Goal: Task Accomplishment & Management: Manage account settings

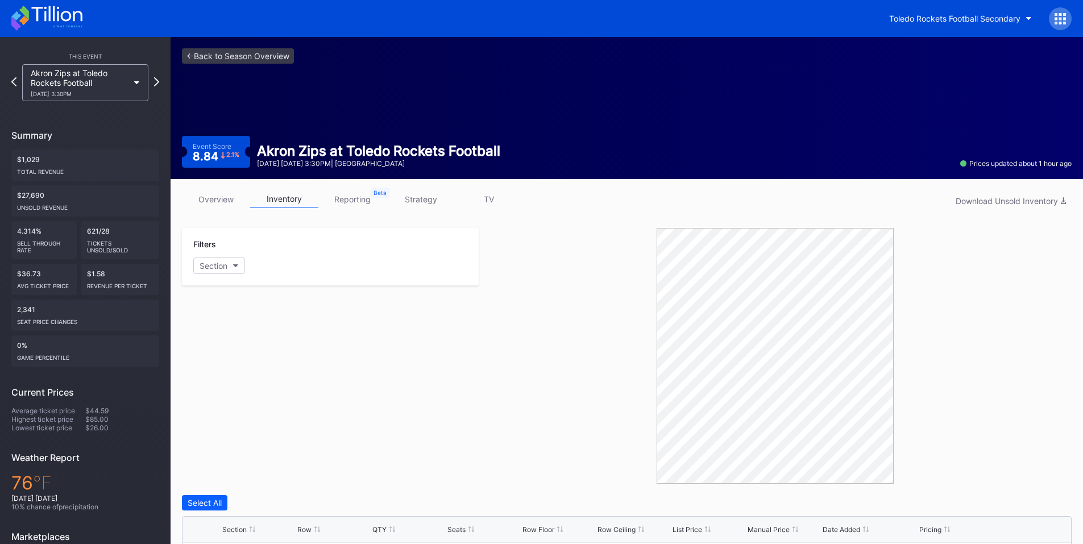
click at [1064, 22] on icon at bounding box center [1064, 23] width 3 height 3
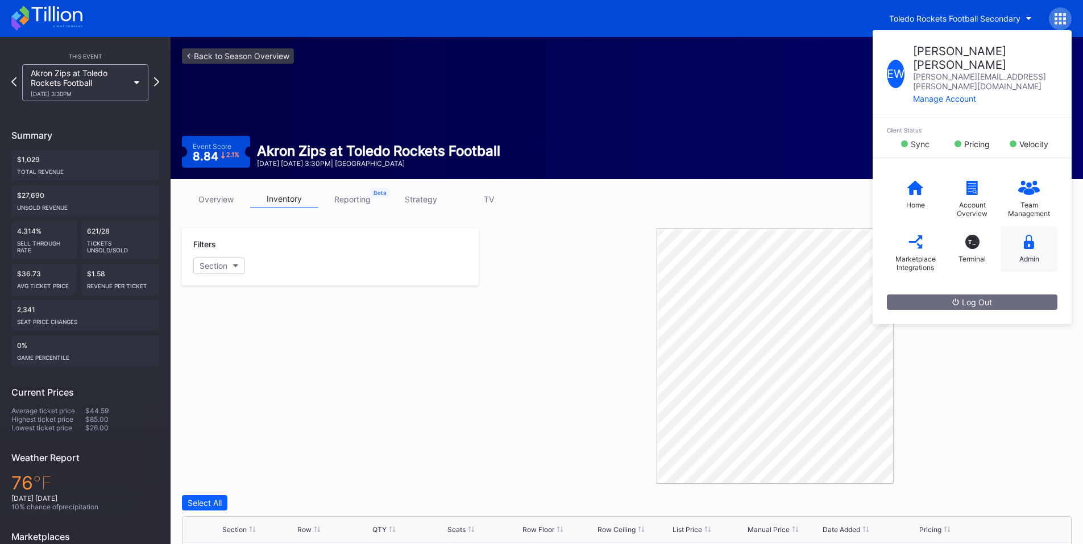
click at [1029, 235] on icon at bounding box center [1028, 242] width 10 height 14
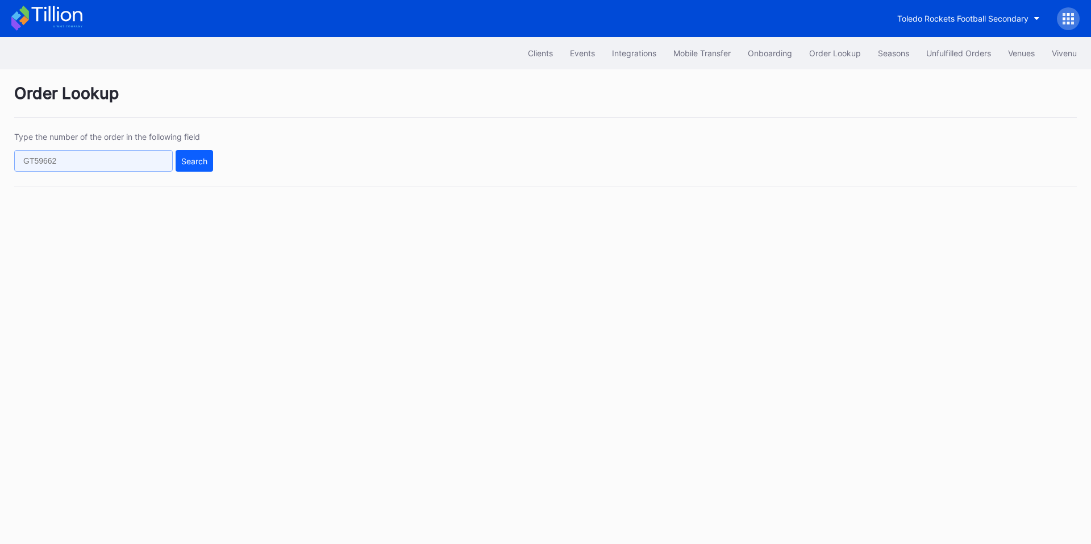
click at [128, 163] on input "text" at bounding box center [93, 161] width 159 height 22
paste input "195885708"
type input "195885708"
click at [211, 157] on button "Search" at bounding box center [195, 161] width 38 height 22
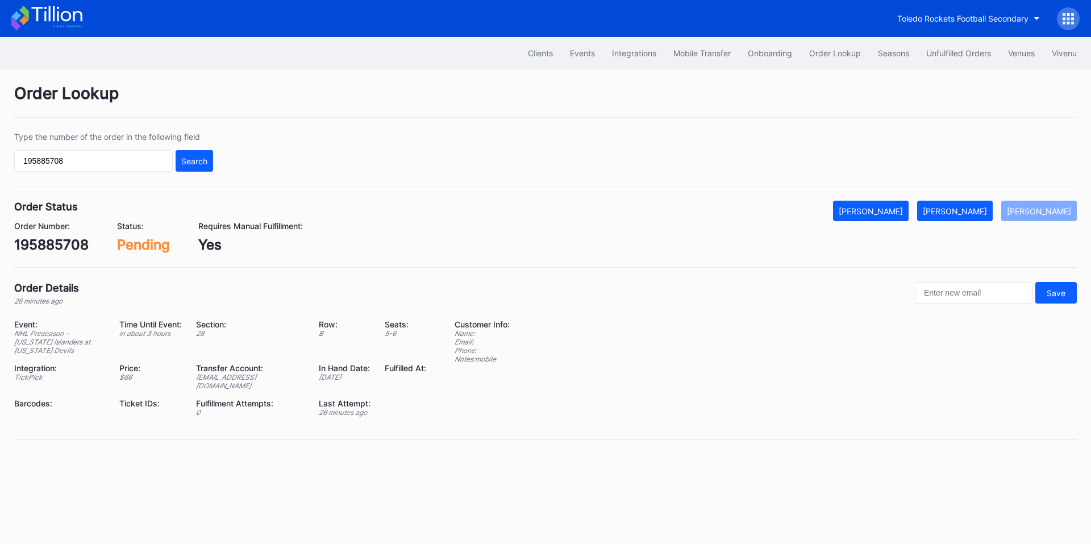
drag, startPoint x: 962, startPoint y: 207, endPoint x: 1089, endPoint y: 206, distance: 127.9
click at [962, 207] on div "[PERSON_NAME]" at bounding box center [955, 211] width 64 height 10
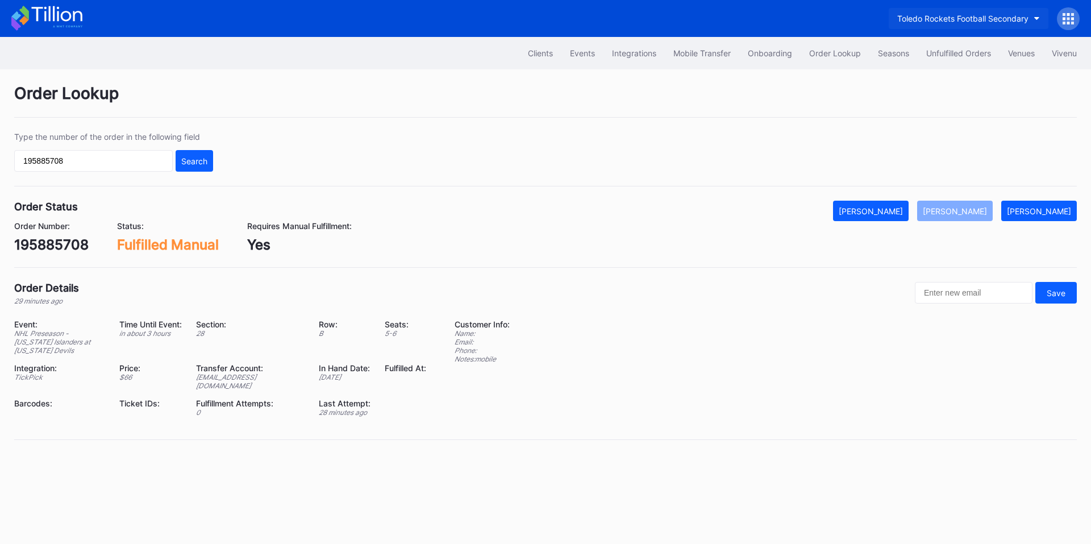
click at [944, 16] on div "Toledo Rockets Football Secondary" at bounding box center [962, 19] width 131 height 10
type input "aspi"
click at [946, 75] on div "Cirque du Soleil Aspire Secondary" at bounding box center [959, 71] width 126 height 10
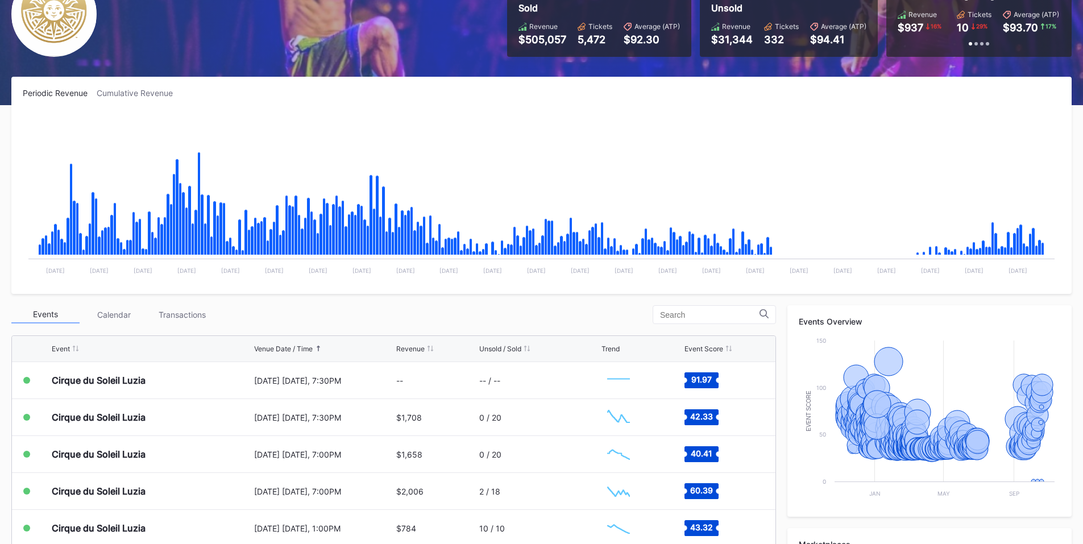
scroll to position [132, 0]
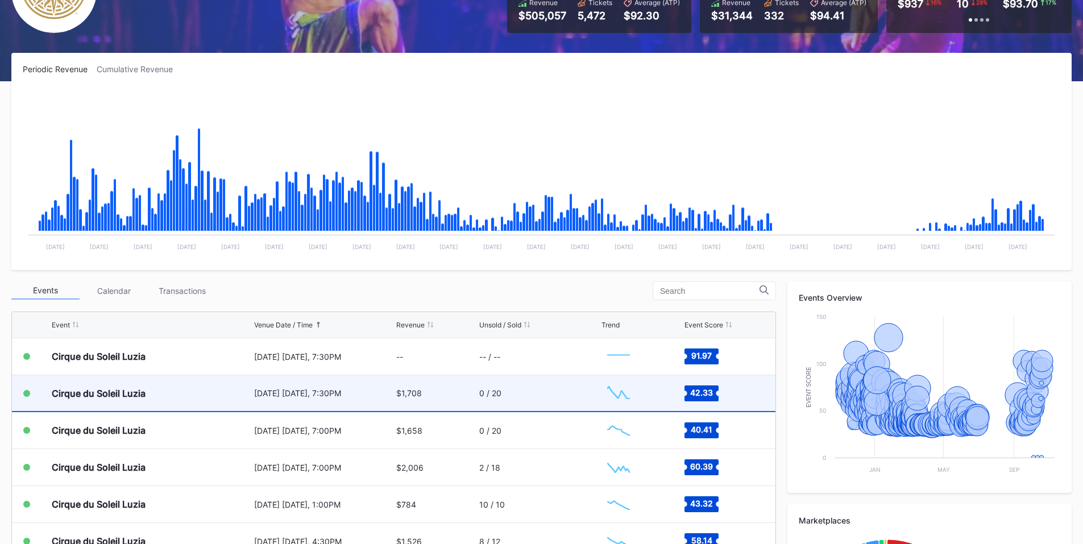
click at [354, 398] on div "[DATE] [DATE], 7:30PM" at bounding box center [324, 393] width 140 height 36
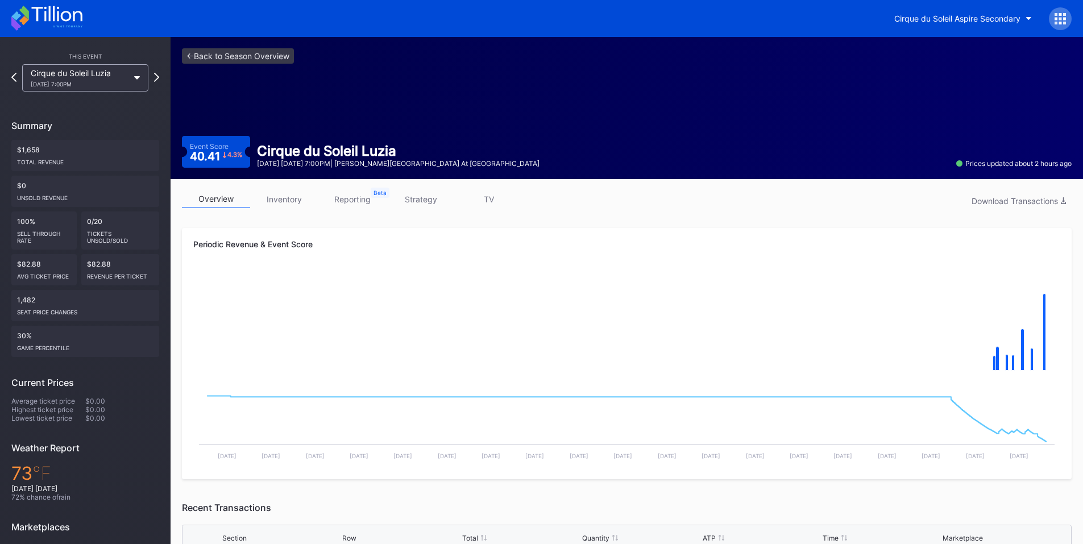
click at [1058, 15] on icon at bounding box center [1059, 18] width 11 height 11
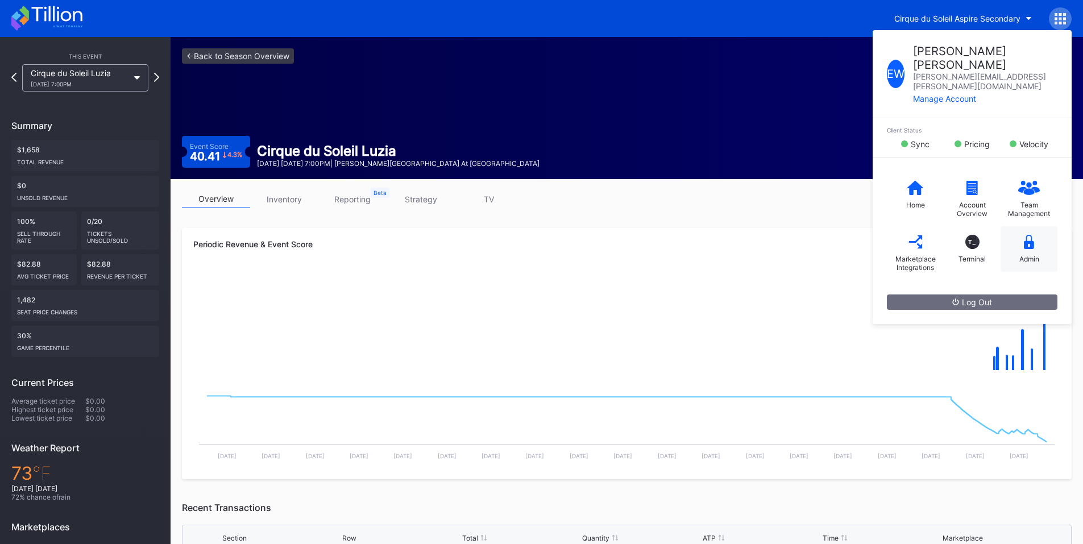
click at [1023, 235] on icon at bounding box center [1028, 242] width 10 height 14
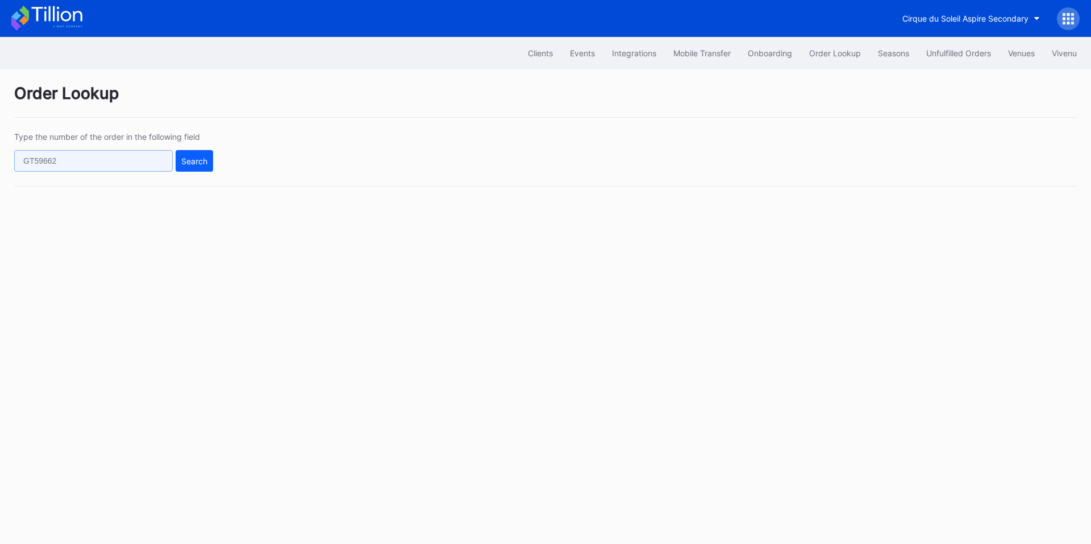
click at [127, 162] on input "text" at bounding box center [93, 161] width 159 height 22
paste input "925265420"
type input "925265420"
click at [188, 161] on div "Search" at bounding box center [194, 161] width 26 height 10
